Goal: Task Accomplishment & Management: Manage account settings

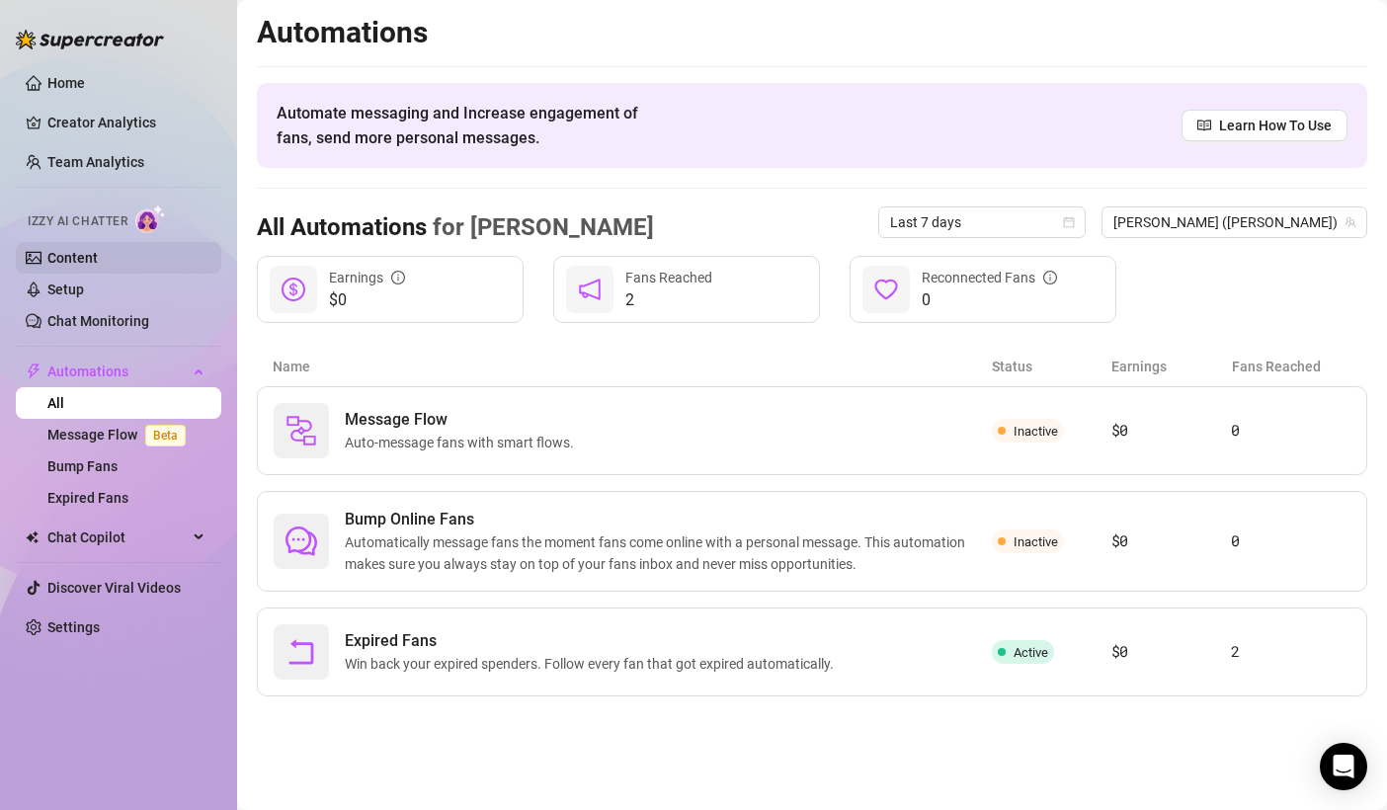
click at [87, 266] on link "Content" at bounding box center [72, 258] width 50 height 16
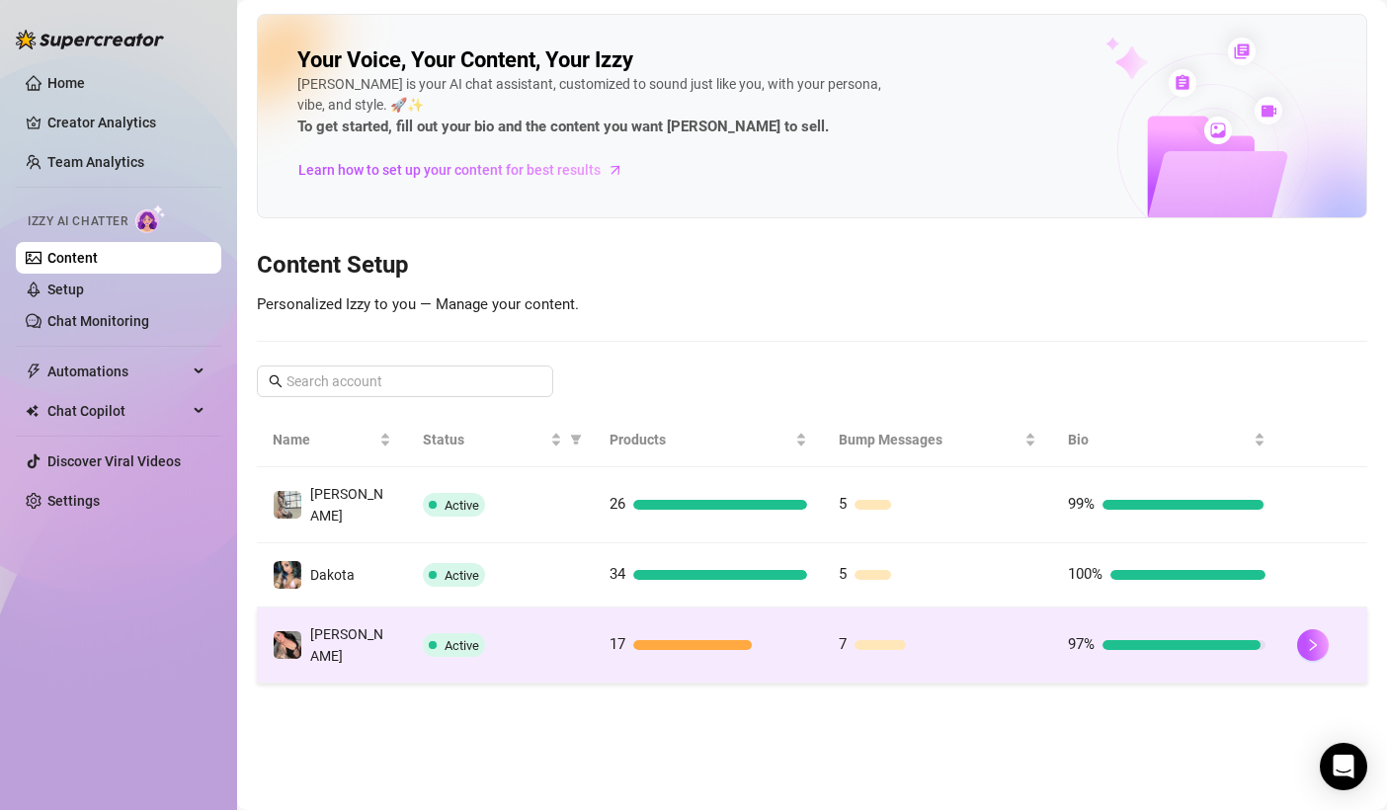
click at [406, 617] on td "[PERSON_NAME]" at bounding box center [332, 646] width 150 height 76
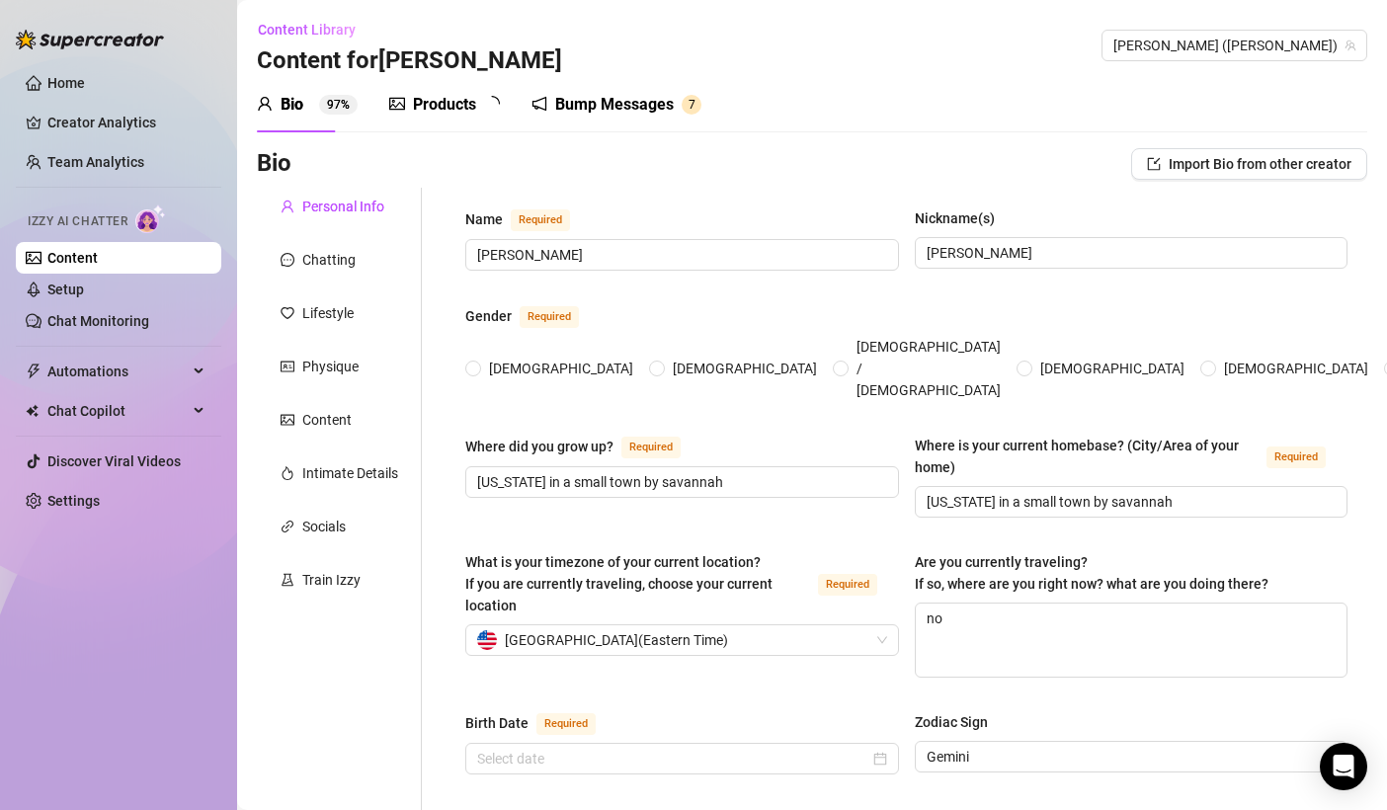
radio input "true"
type input "[DATE]"
click at [348, 257] on div "Chatting" at bounding box center [328, 260] width 53 height 22
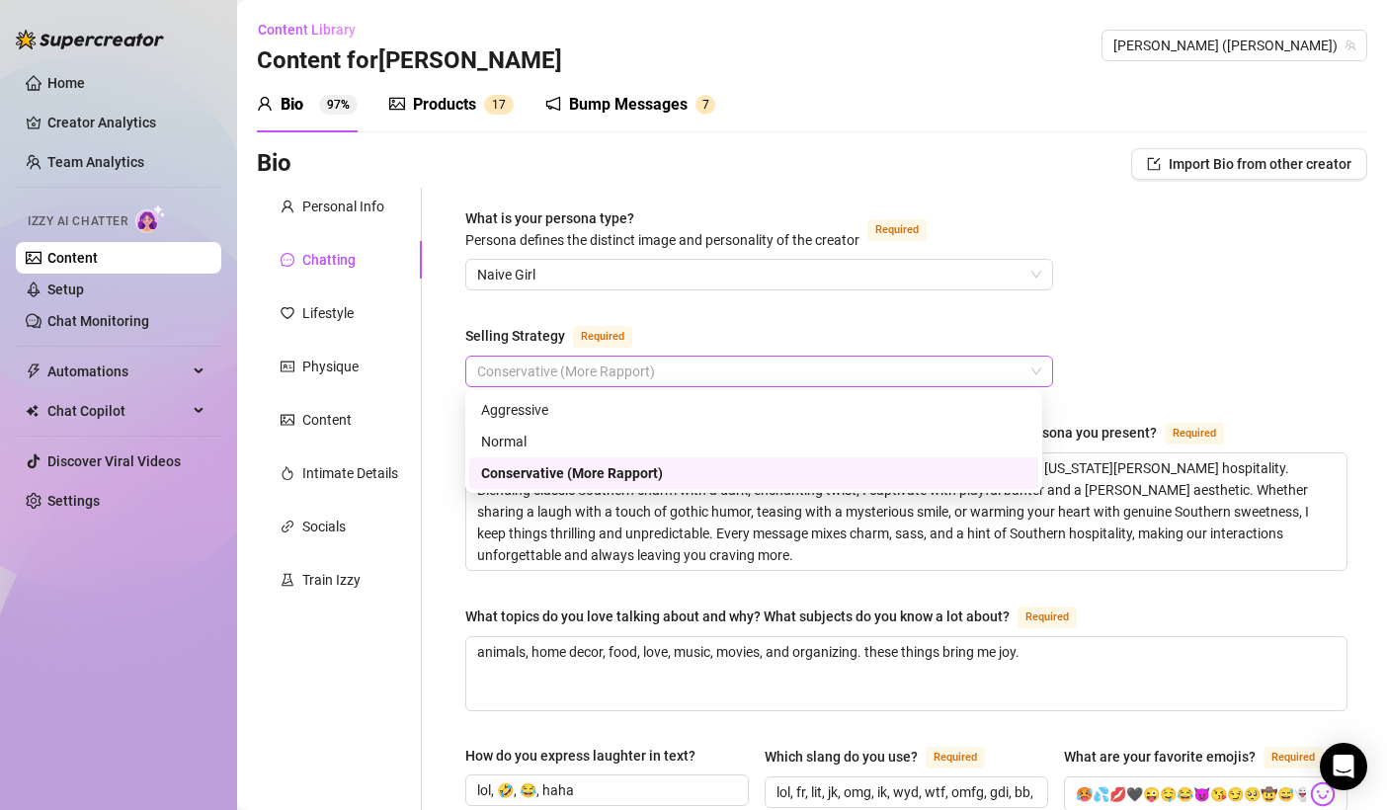
click at [517, 375] on span "Conservative (More Rapport)" at bounding box center [759, 372] width 564 height 30
click at [551, 436] on div "Normal" at bounding box center [753, 442] width 545 height 22
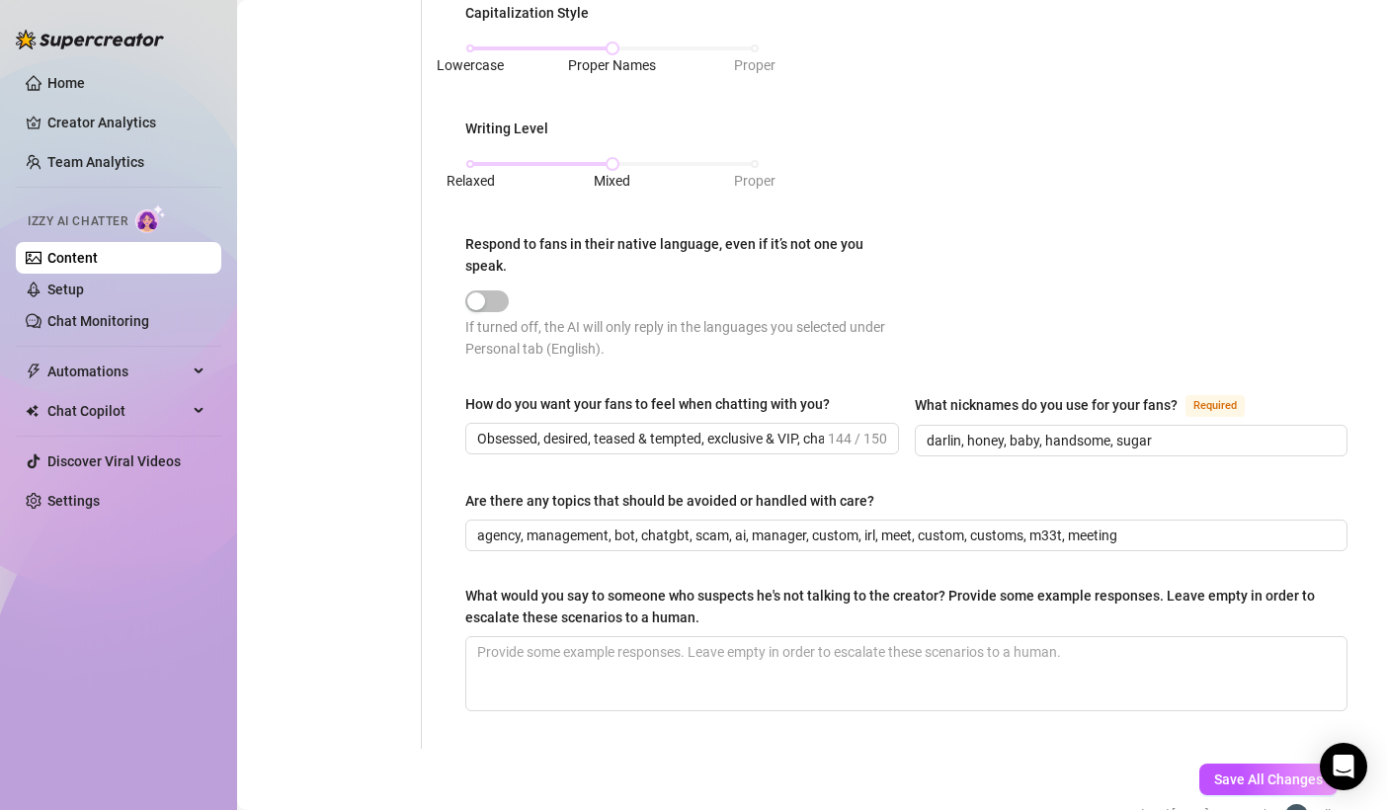
scroll to position [1061, 0]
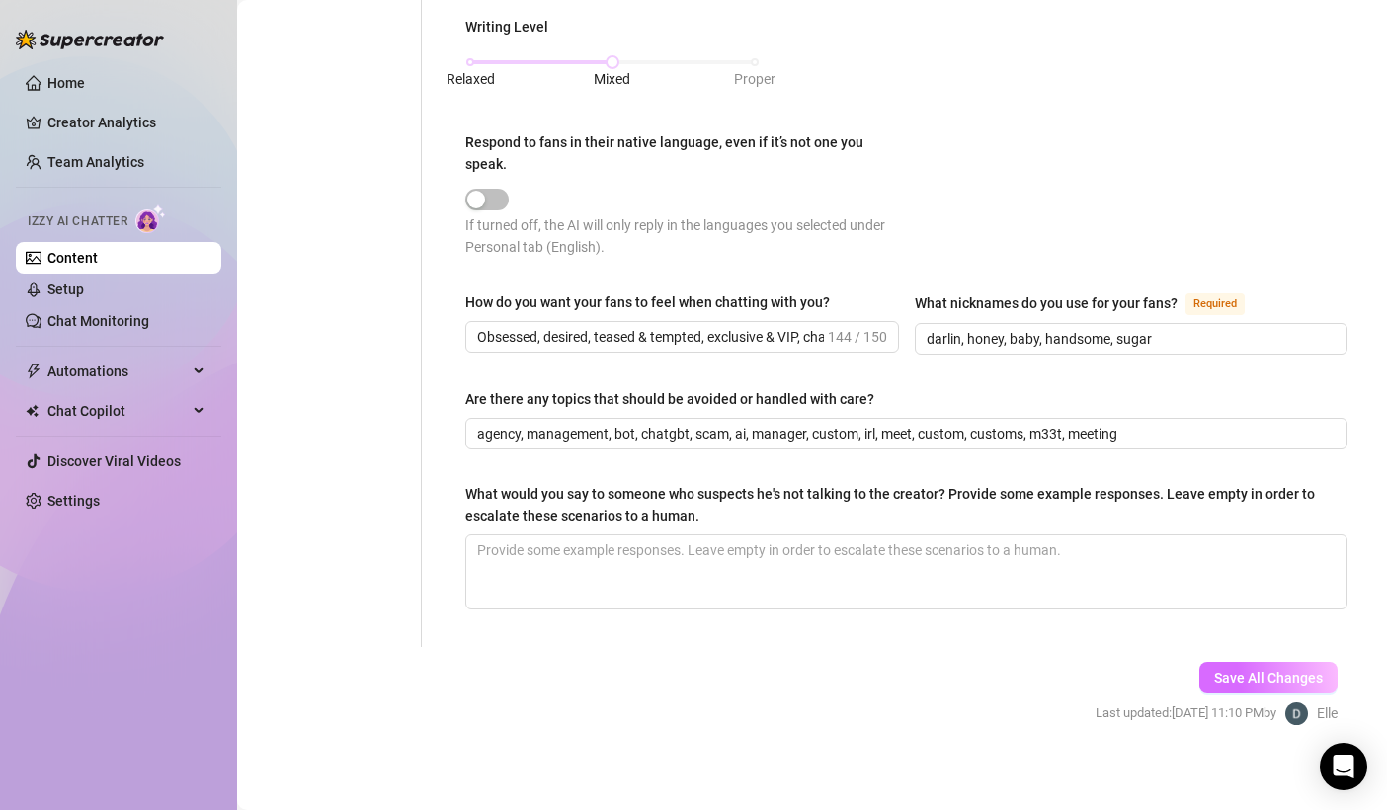
click at [1214, 670] on span "Save All Changes" at bounding box center [1268, 678] width 109 height 16
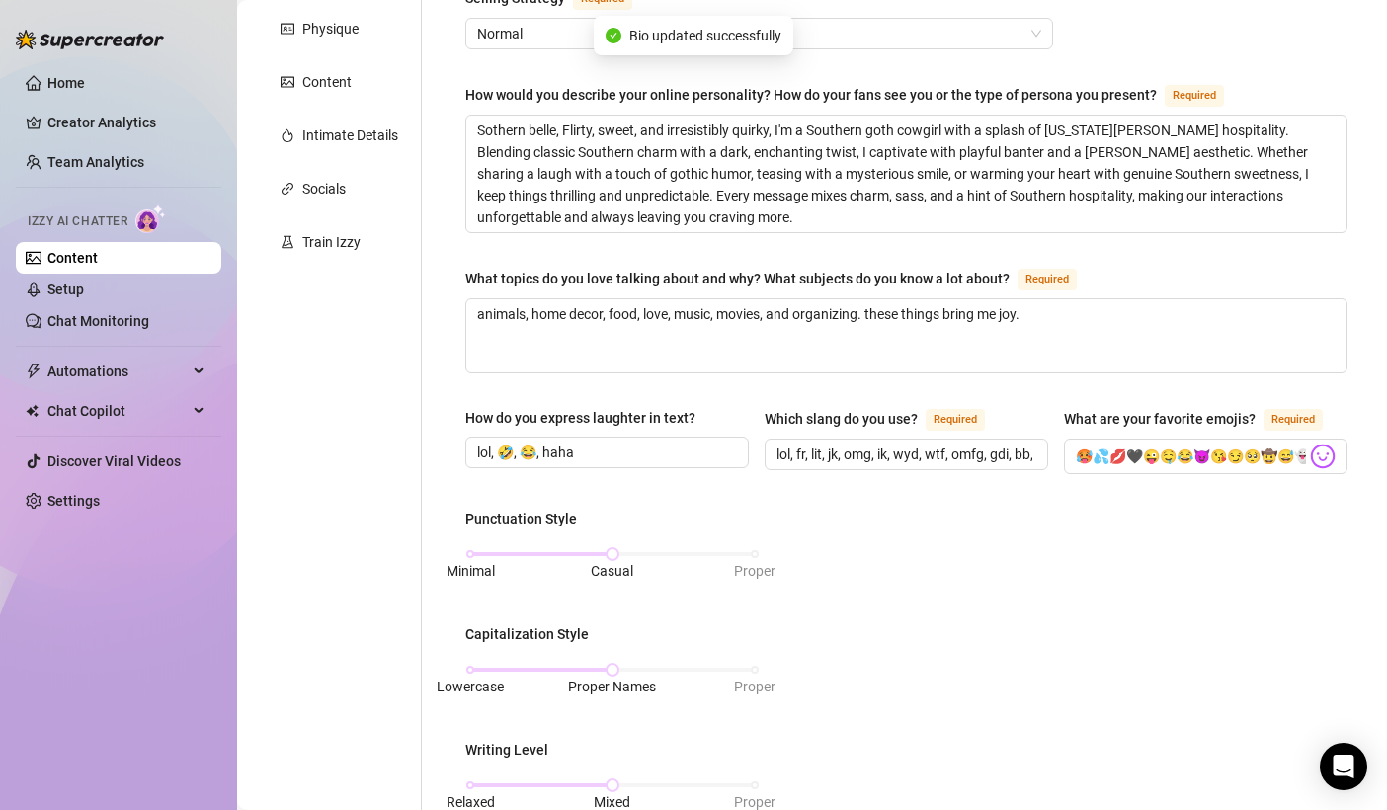
scroll to position [0, 0]
